Goal: Information Seeking & Learning: Stay updated

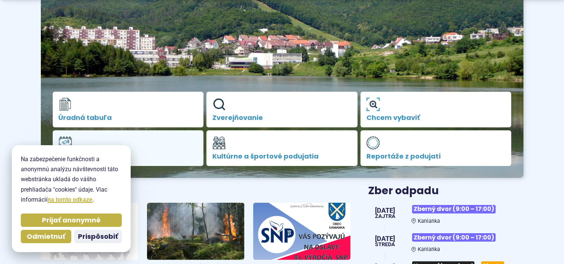
scroll to position [117, 0]
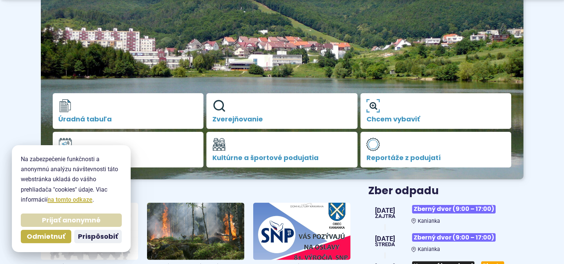
click at [57, 222] on span "Prijať anonymné" at bounding box center [71, 220] width 59 height 9
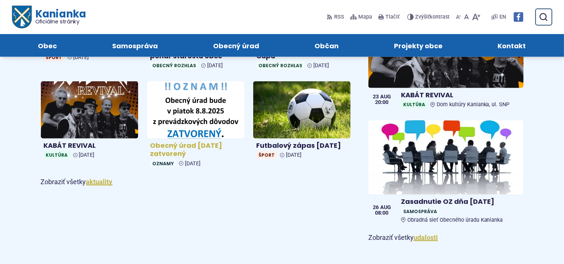
scroll to position [431, 0]
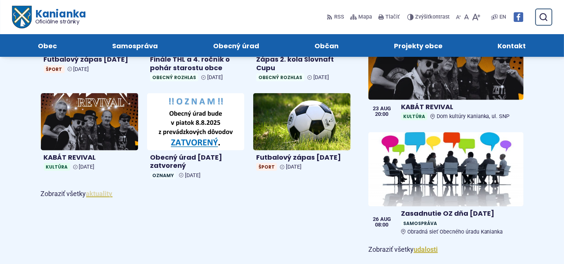
click at [98, 194] on link "aktuality" at bounding box center [99, 194] width 26 height 8
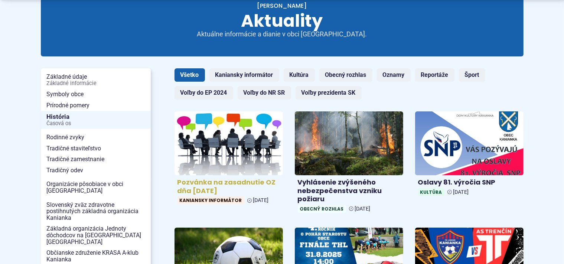
scroll to position [117, 0]
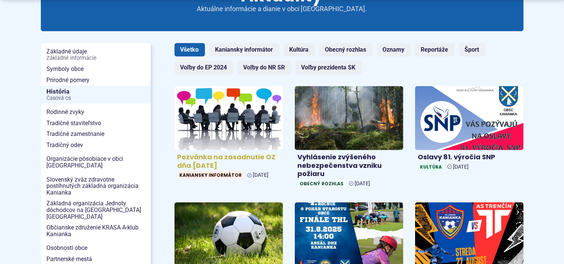
click at [223, 109] on img at bounding box center [228, 118] width 125 height 74
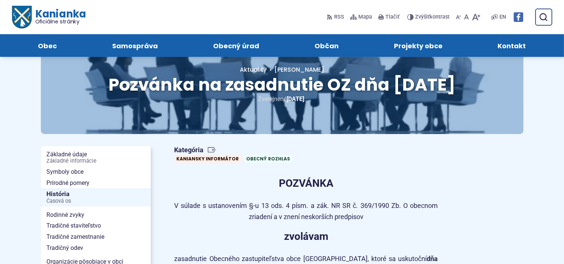
scroll to position [39, 0]
